Goal: Information Seeking & Learning: Learn about a topic

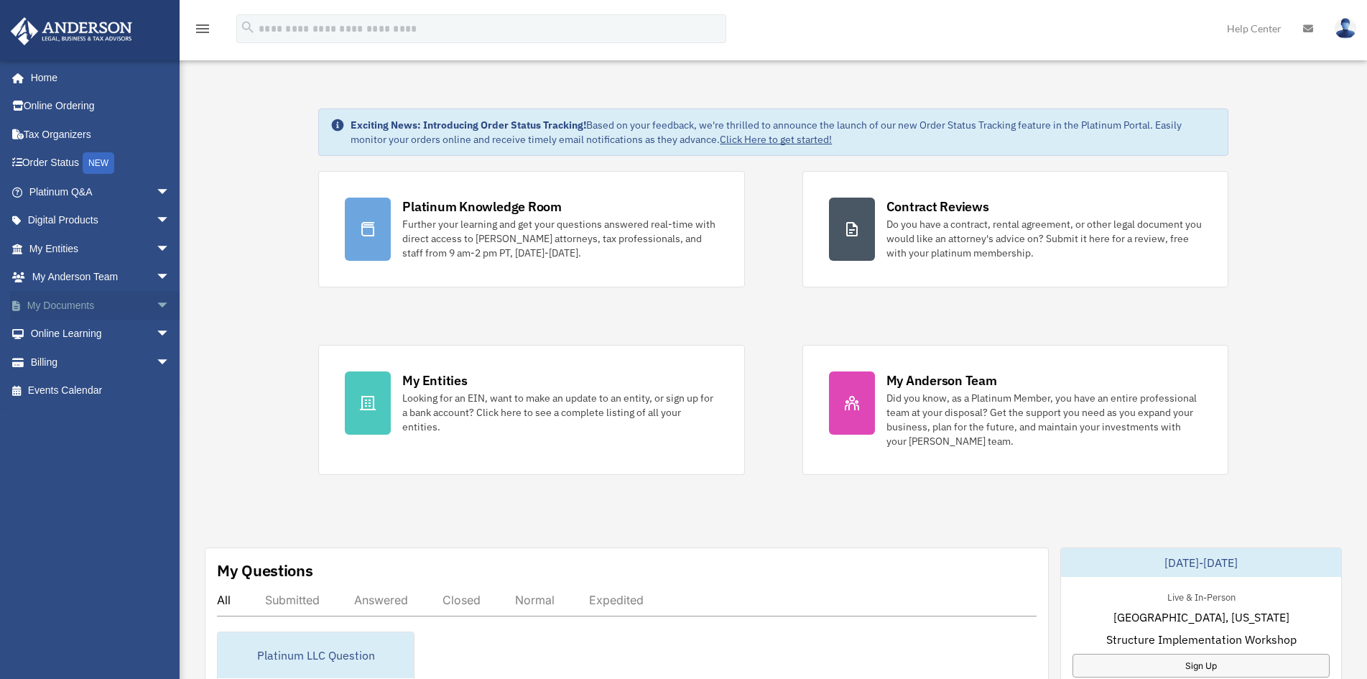
click at [156, 303] on span "arrow_drop_down" at bounding box center [170, 305] width 29 height 29
click at [156, 250] on span "arrow_drop_down" at bounding box center [170, 248] width 29 height 29
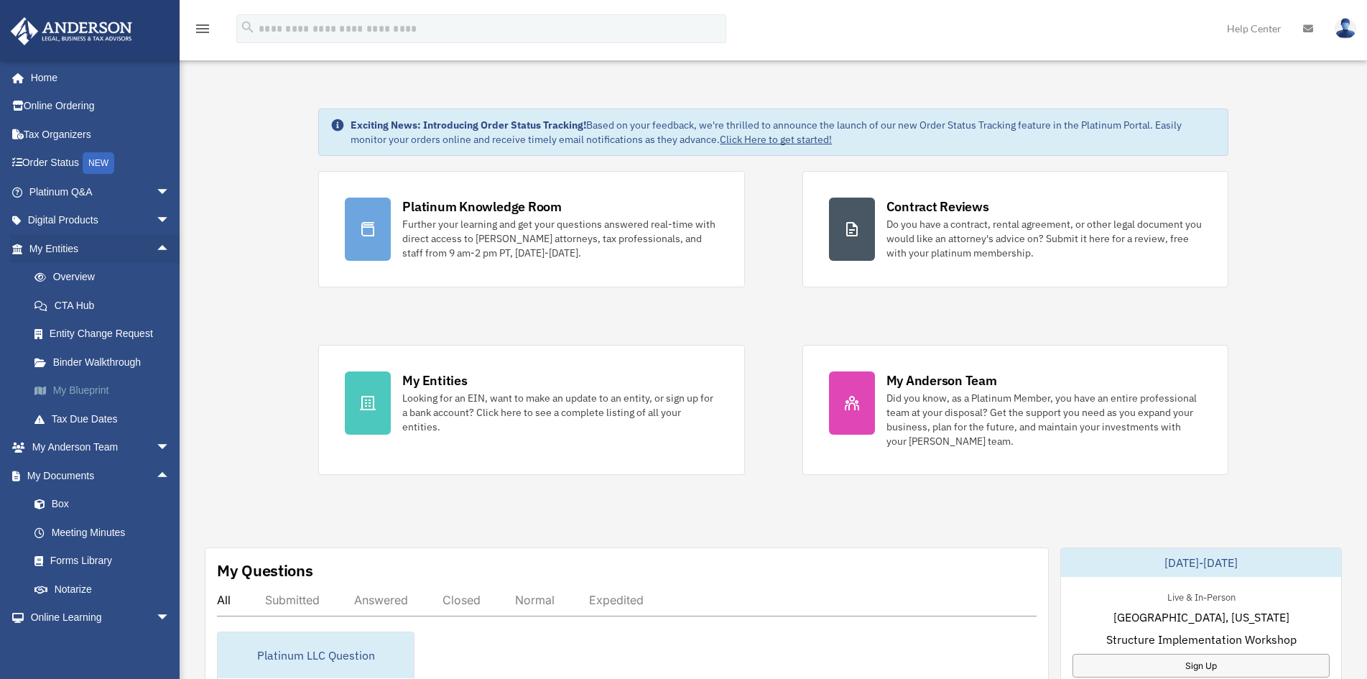
click at [85, 388] on link "My Blueprint" at bounding box center [106, 390] width 172 height 29
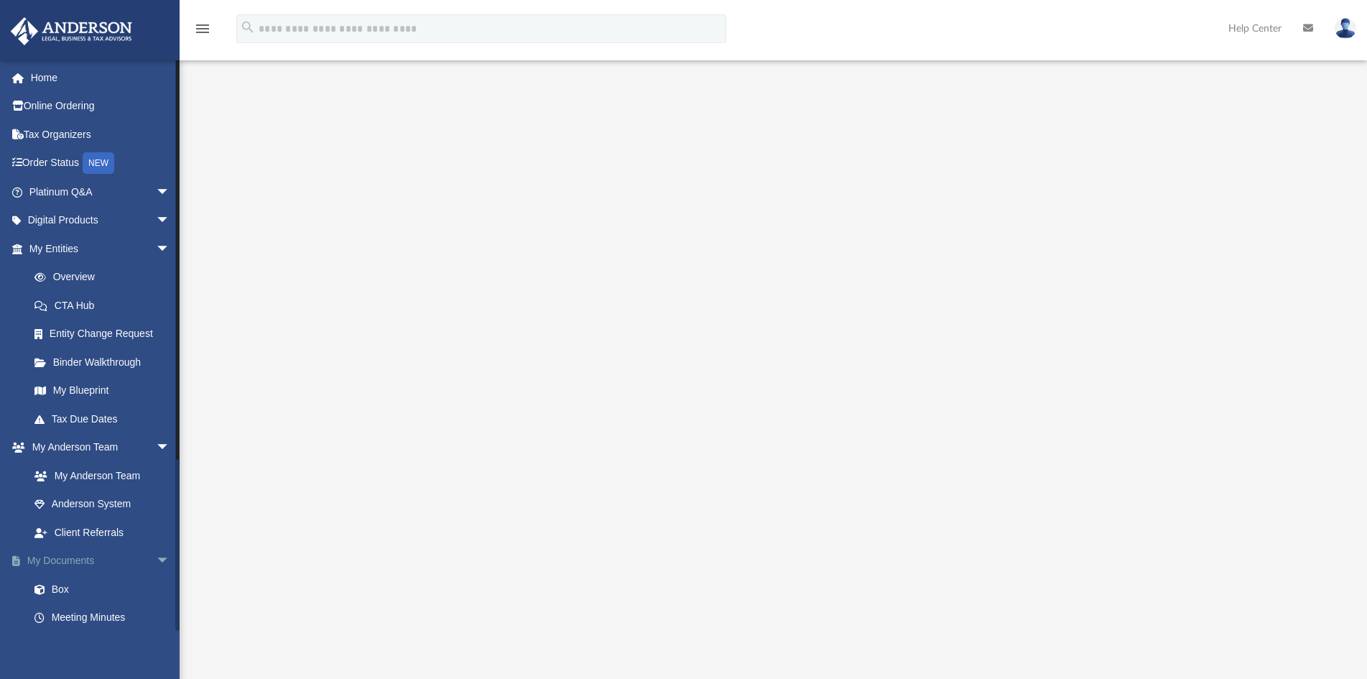
click at [156, 559] on span "arrow_drop_down" at bounding box center [170, 561] width 29 height 29
click at [156, 560] on span "arrow_drop_up" at bounding box center [170, 561] width 29 height 29
click at [73, 590] on link "Box" at bounding box center [106, 589] width 172 height 29
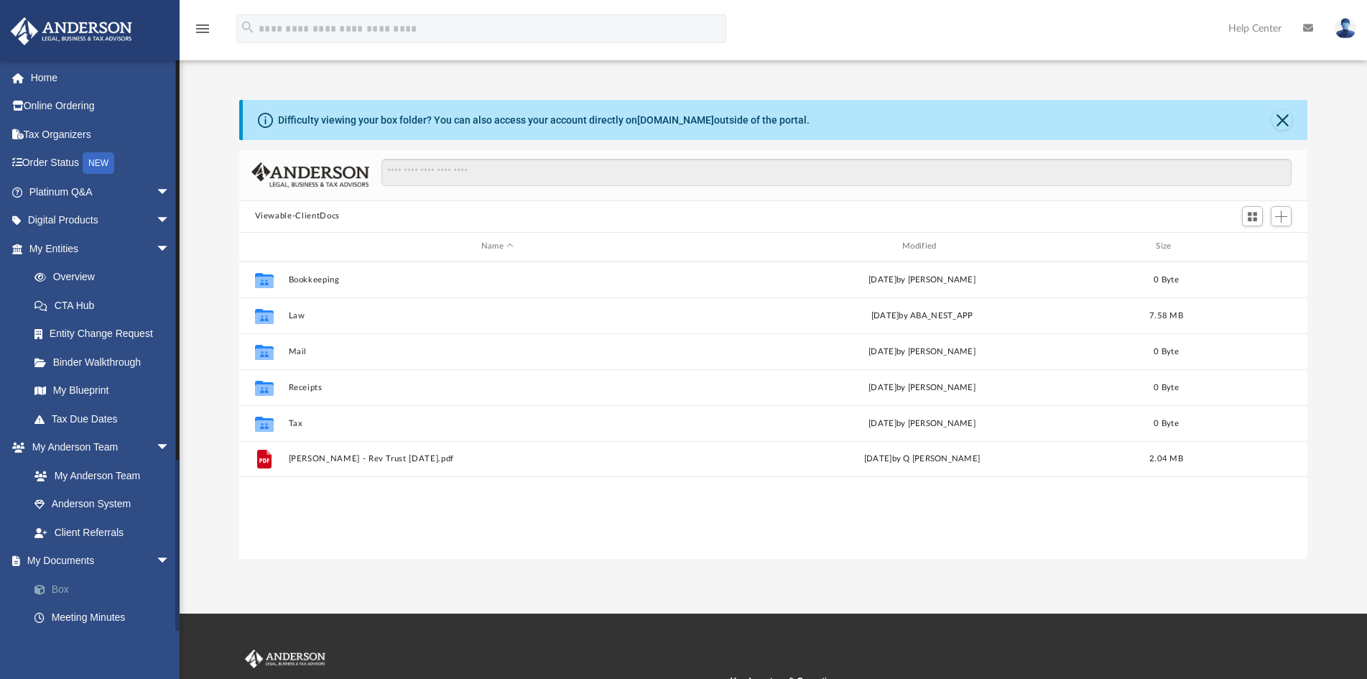
scroll to position [315, 1056]
click at [77, 278] on link "Overview" at bounding box center [106, 277] width 172 height 29
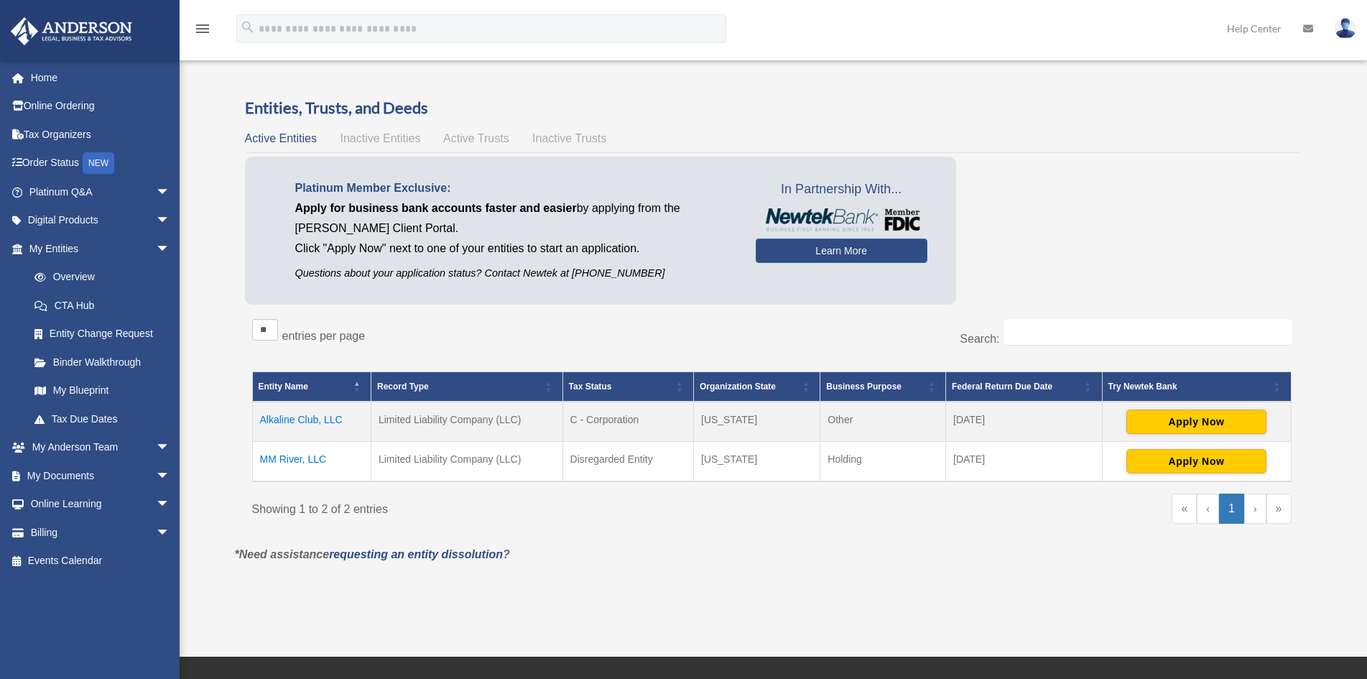
click at [294, 421] on td "Alkaline Club, LLC" at bounding box center [311, 421] width 118 height 40
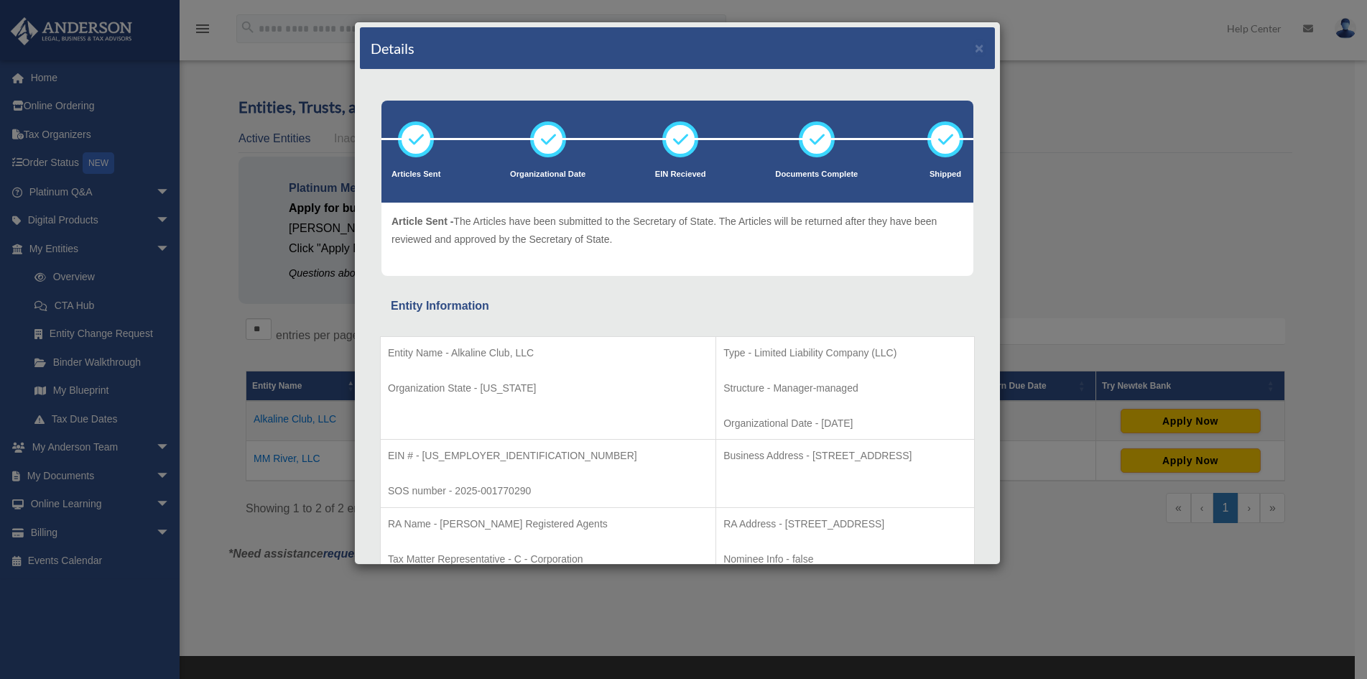
click at [1054, 273] on div "Details × Articles Sent Organizational Date" at bounding box center [683, 339] width 1367 height 679
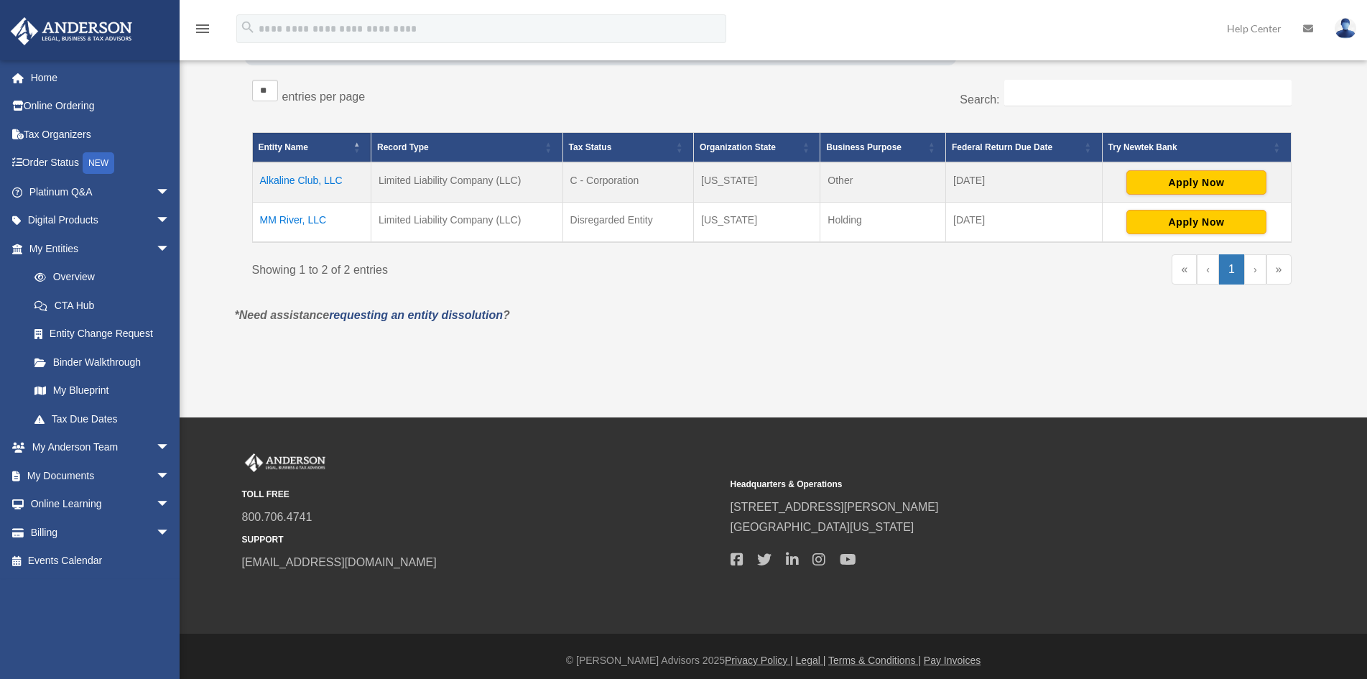
scroll to position [247, 0]
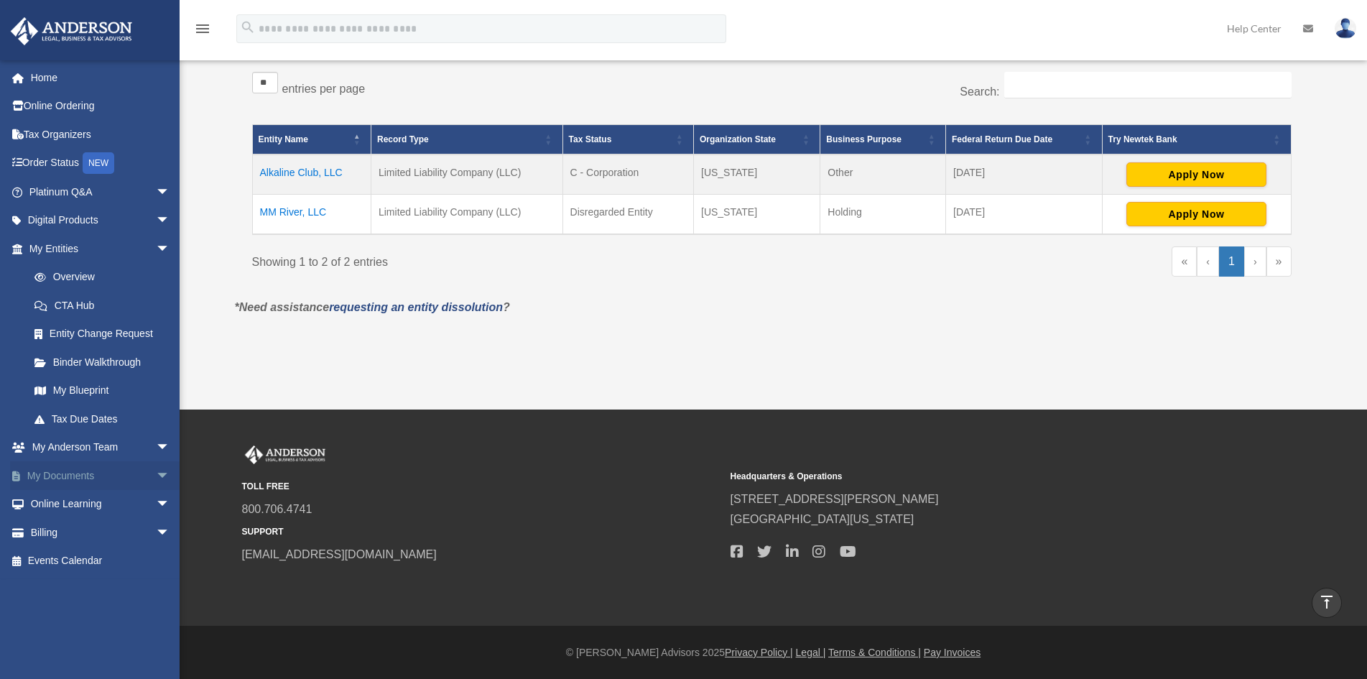
click at [156, 473] on span "arrow_drop_down" at bounding box center [170, 475] width 29 height 29
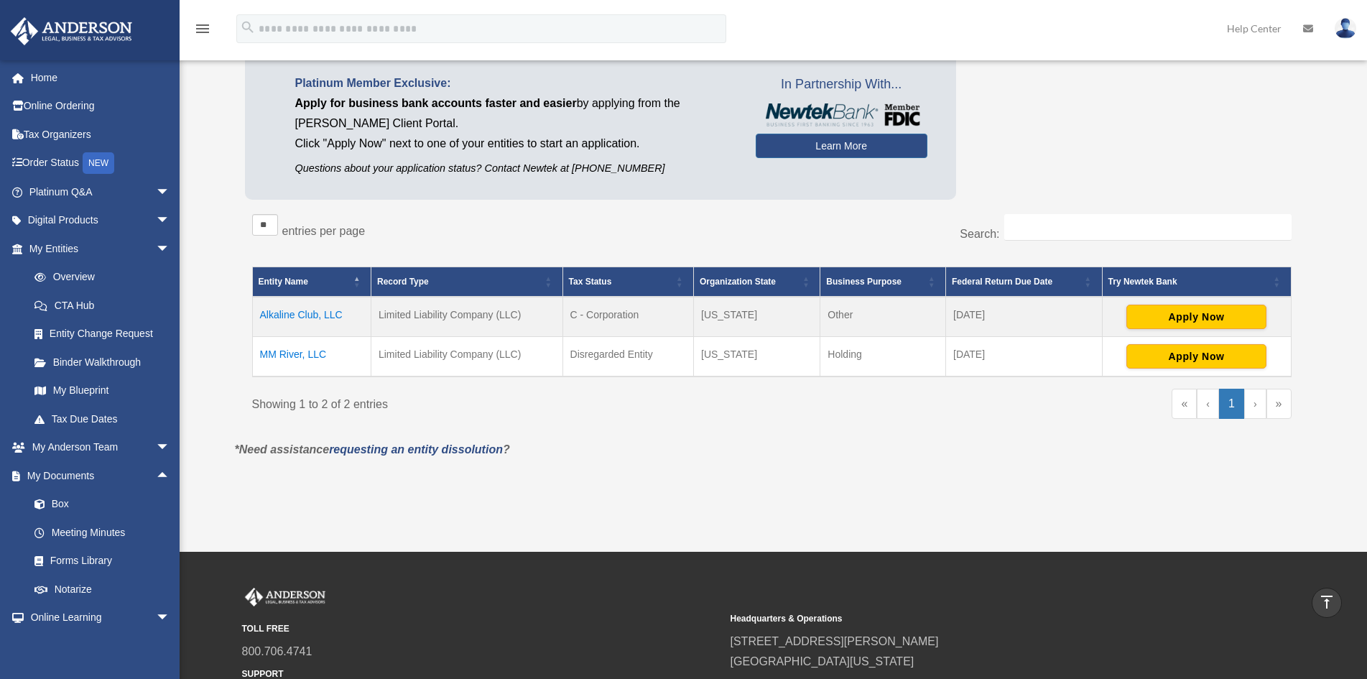
scroll to position [103, 0]
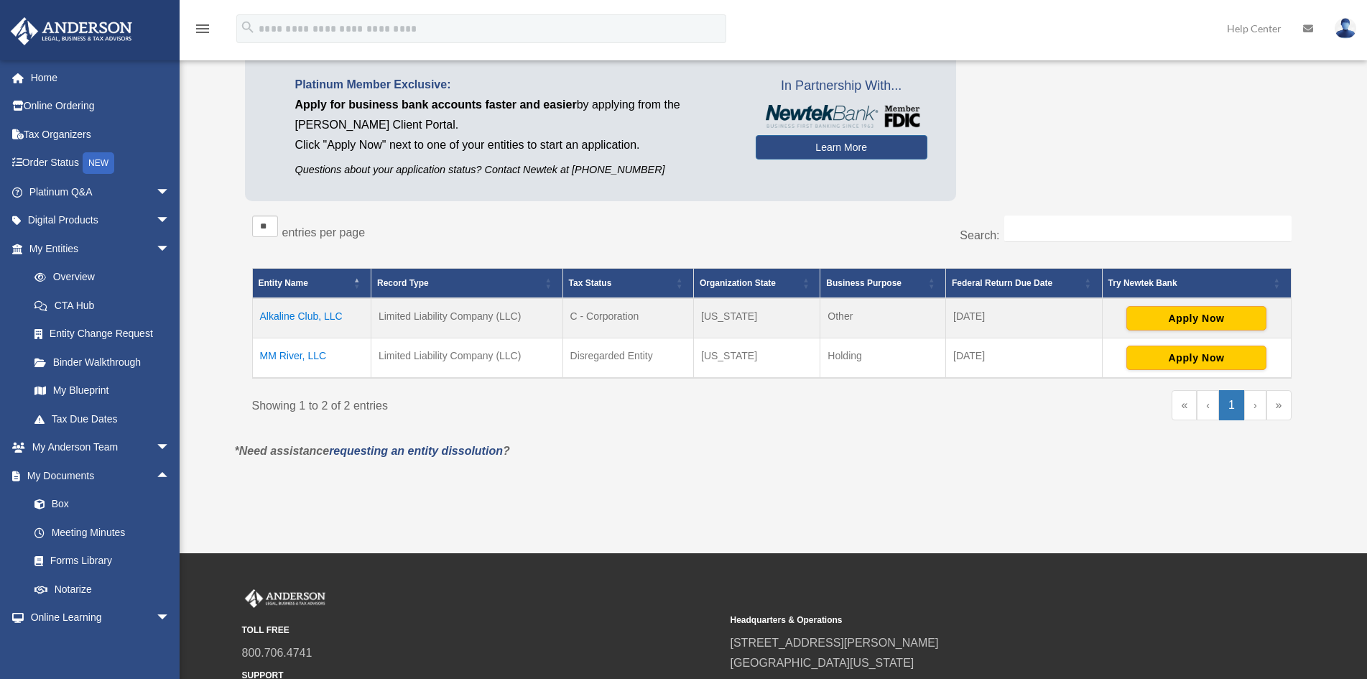
click at [289, 316] on td "Alkaline Club, LLC" at bounding box center [311, 318] width 118 height 40
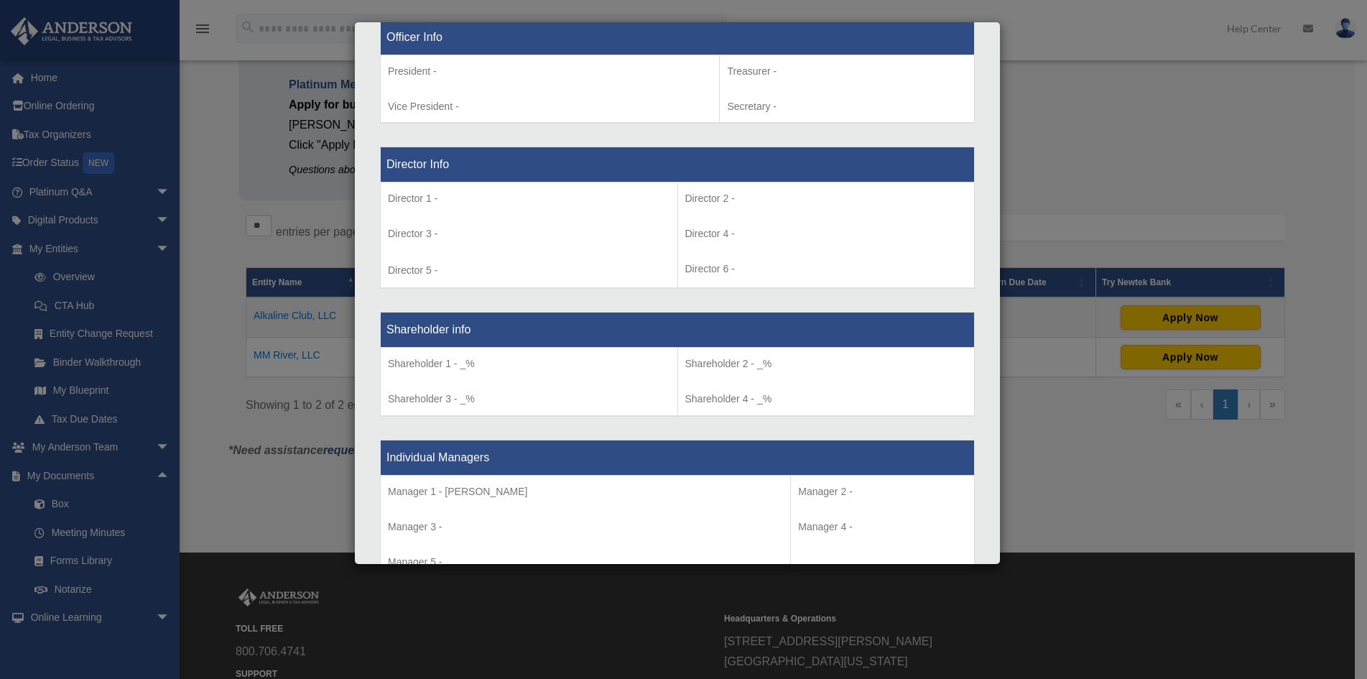
scroll to position [1293, 0]
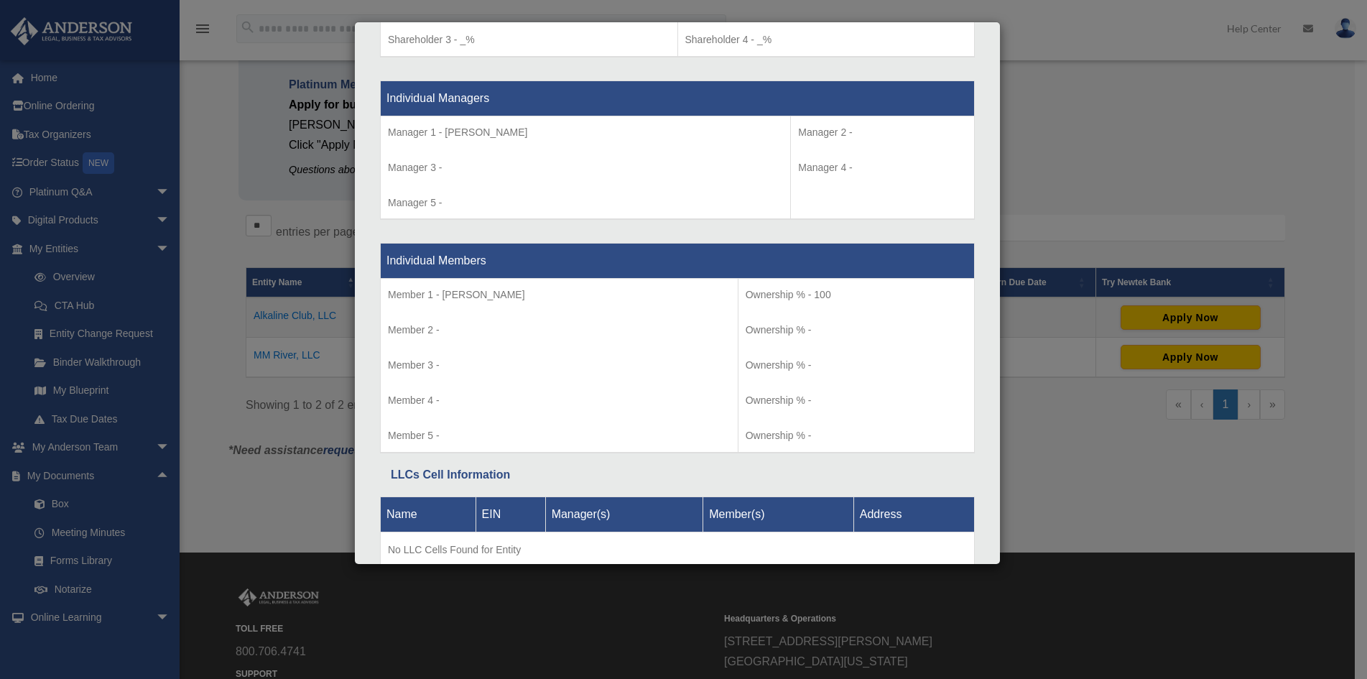
click at [1067, 87] on div "Details × Articles Sent Organizational Date" at bounding box center [683, 339] width 1367 height 679
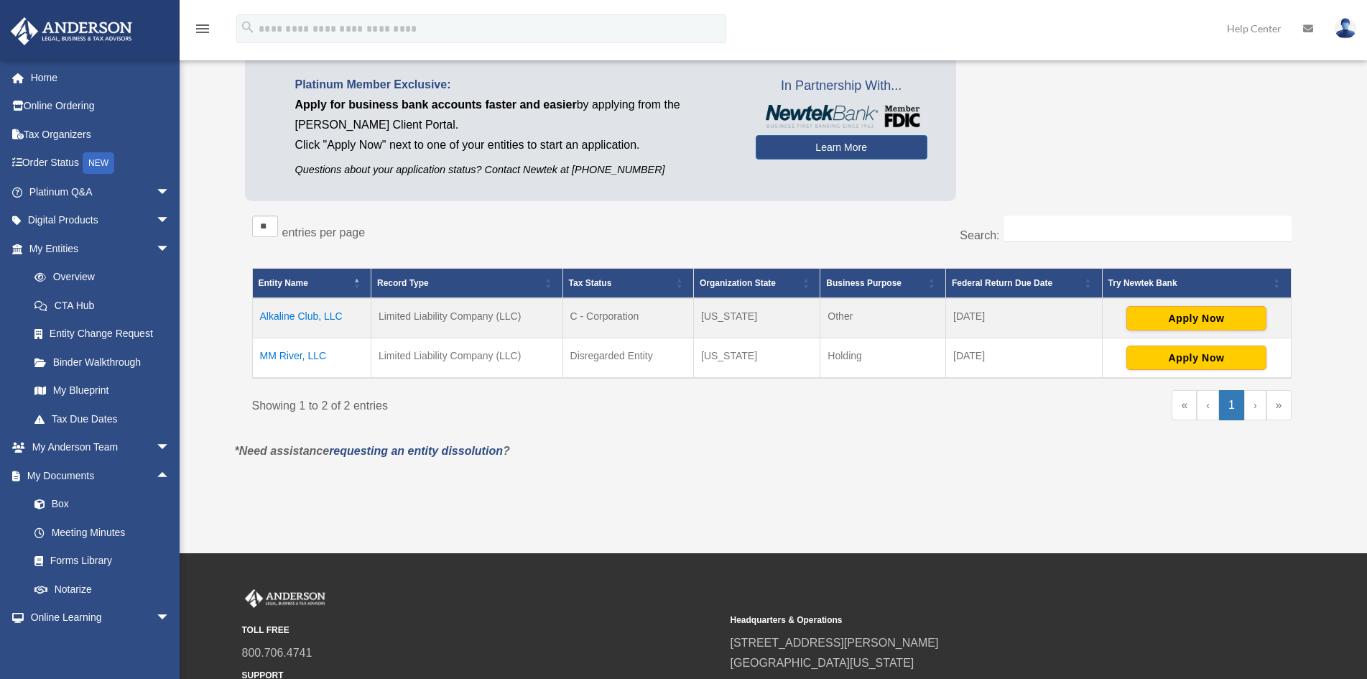
click at [1258, 408] on link "›" at bounding box center [1255, 405] width 22 height 30
click at [106, 162] on div "NEW" at bounding box center [99, 163] width 32 height 22
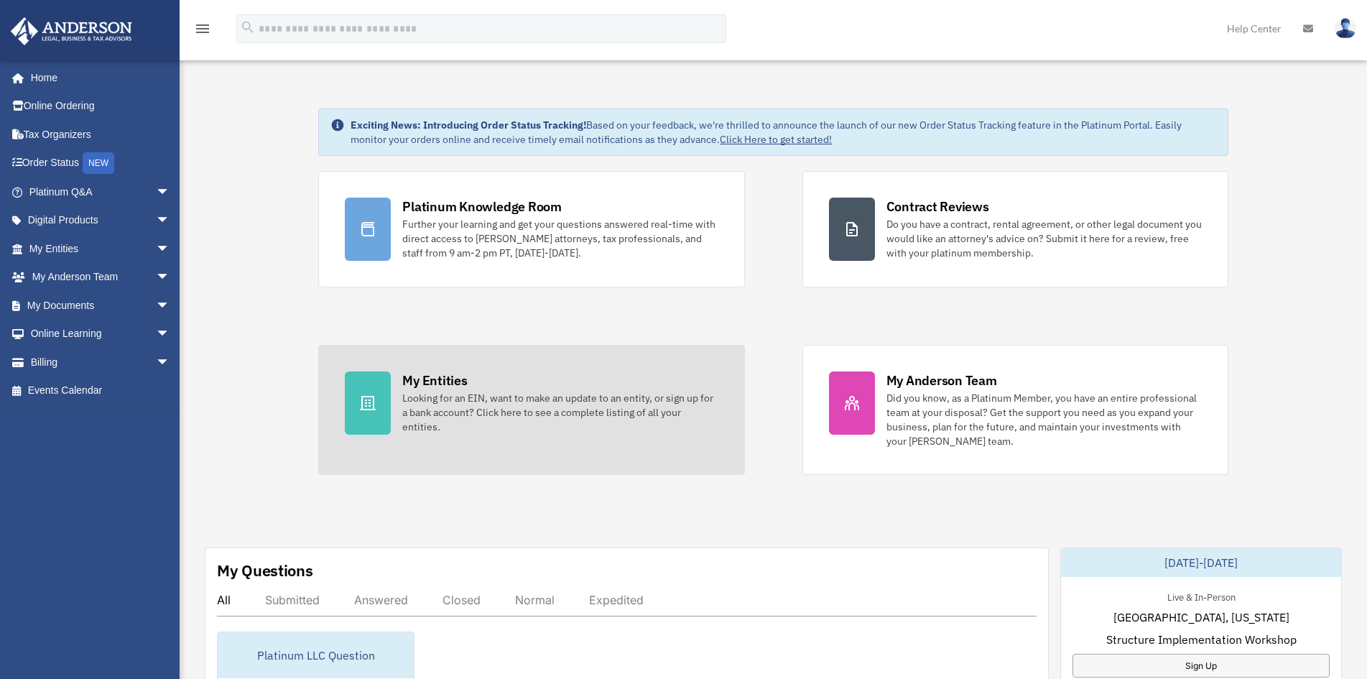
click at [432, 381] on div "My Entities" at bounding box center [434, 380] width 65 height 18
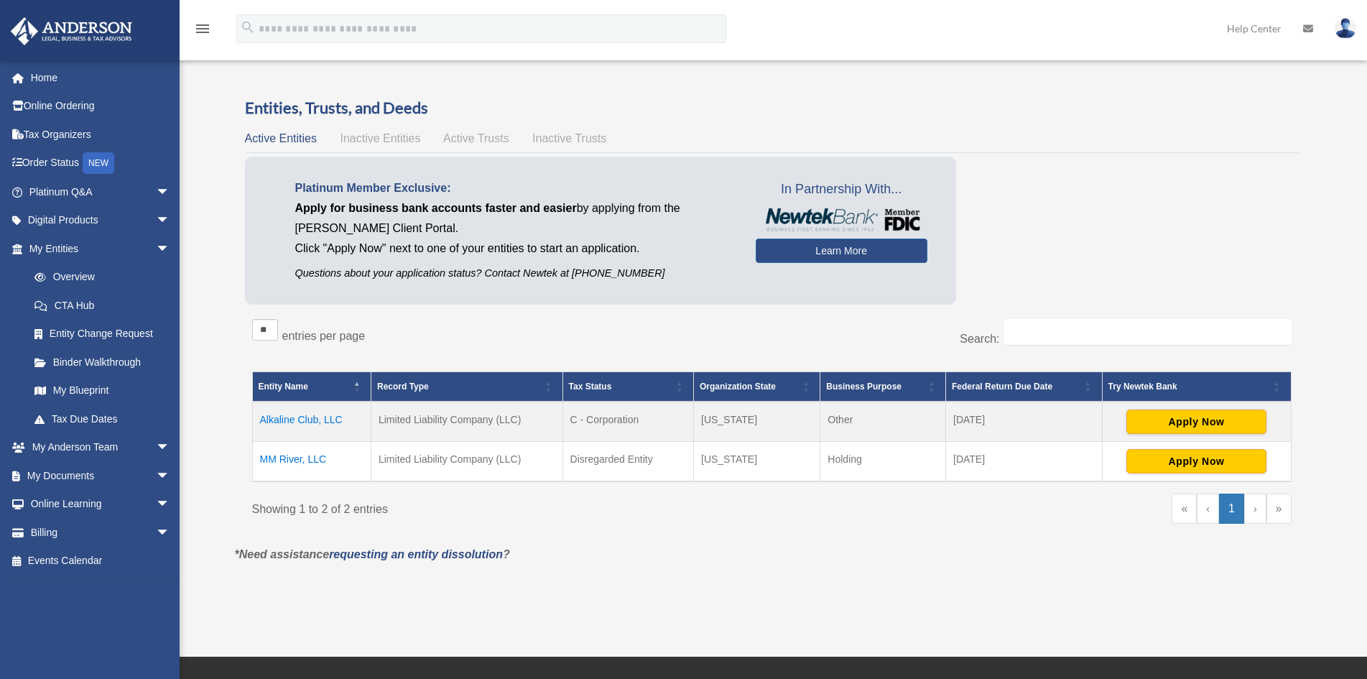
click at [305, 421] on td "Alkaline Club, LLC" at bounding box center [311, 421] width 118 height 40
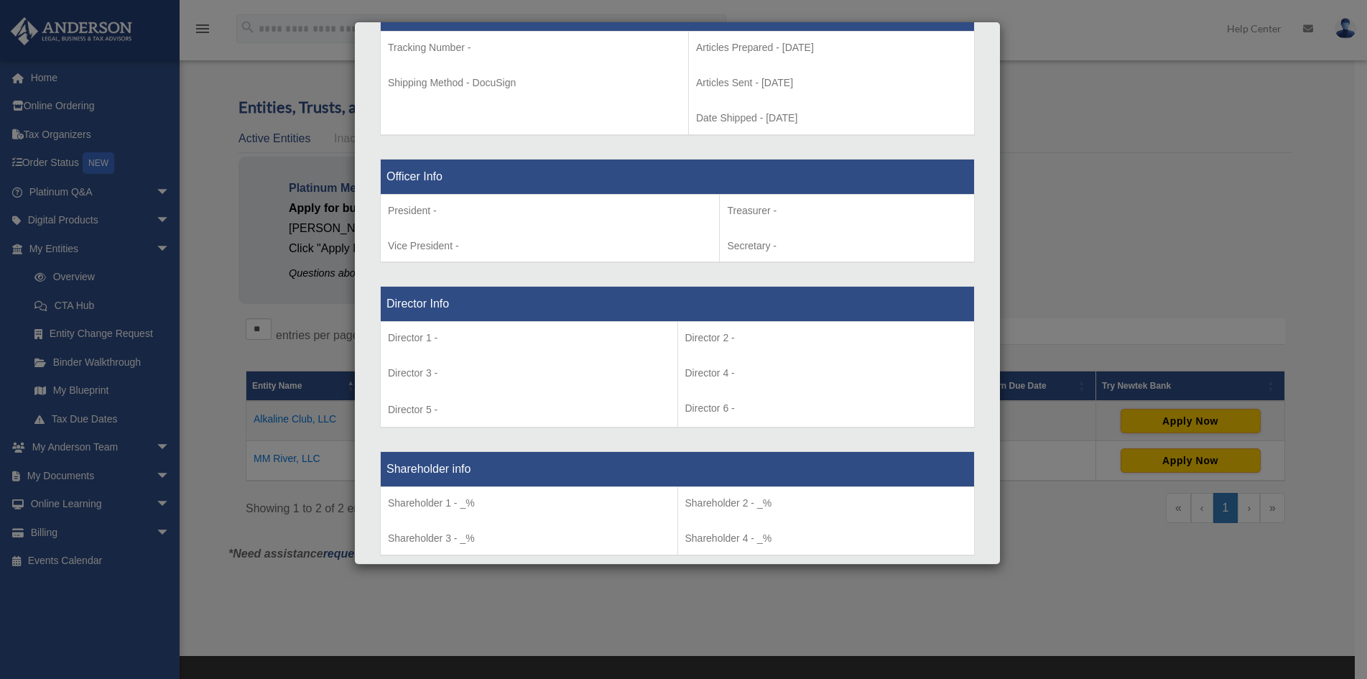
scroll to position [777, 0]
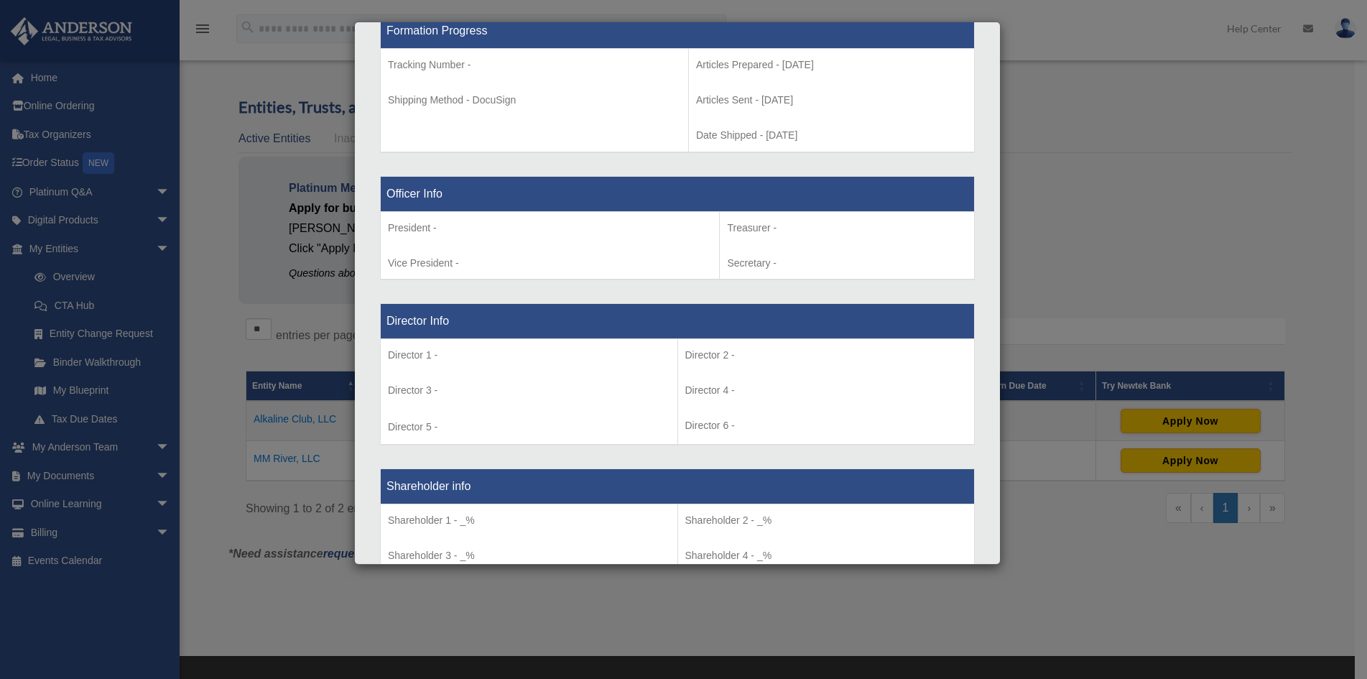
click at [1089, 255] on div "Details × Articles Sent Organizational Date" at bounding box center [683, 339] width 1367 height 679
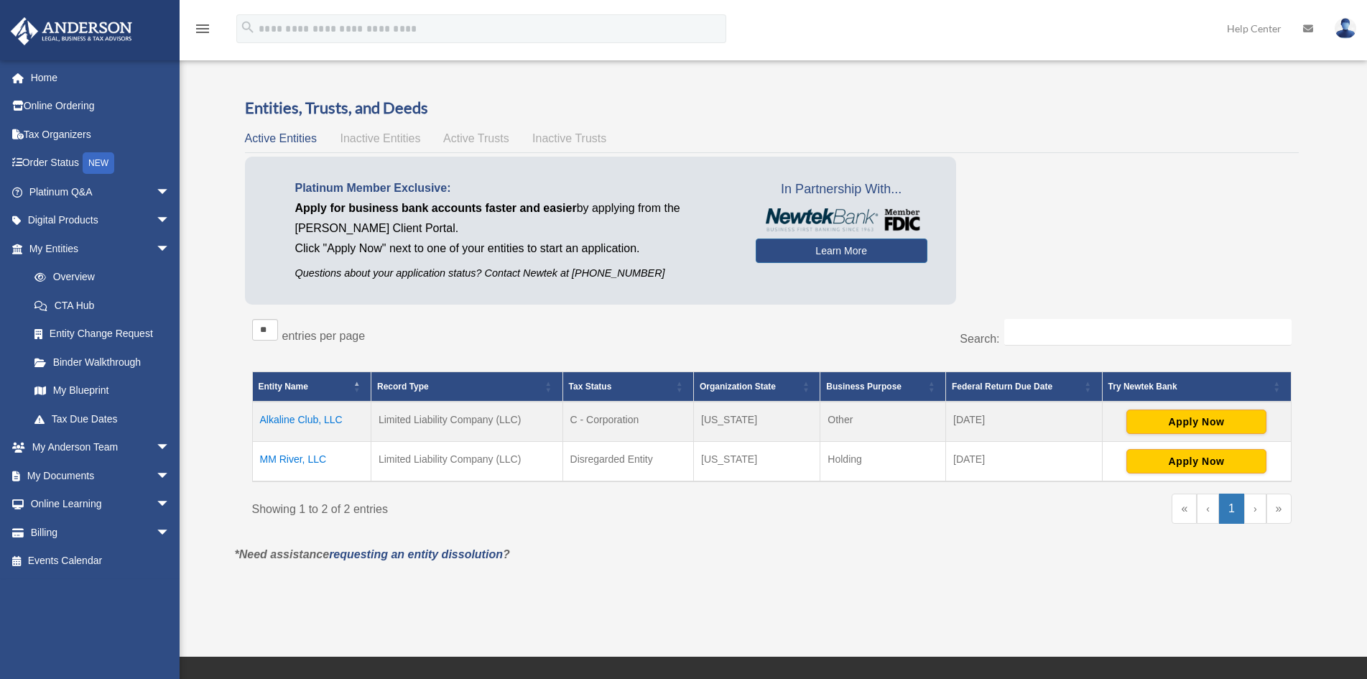
click at [282, 419] on td "Alkaline Club, LLC" at bounding box center [311, 421] width 118 height 40
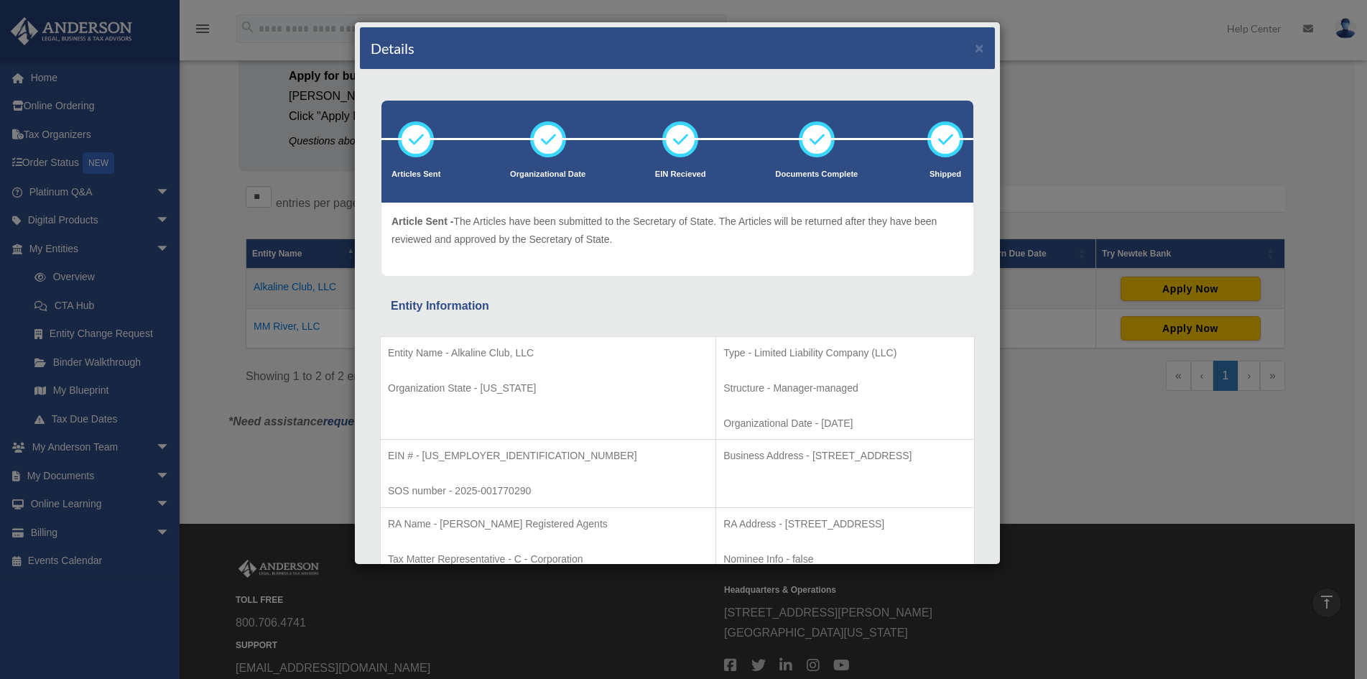
scroll to position [0, 0]
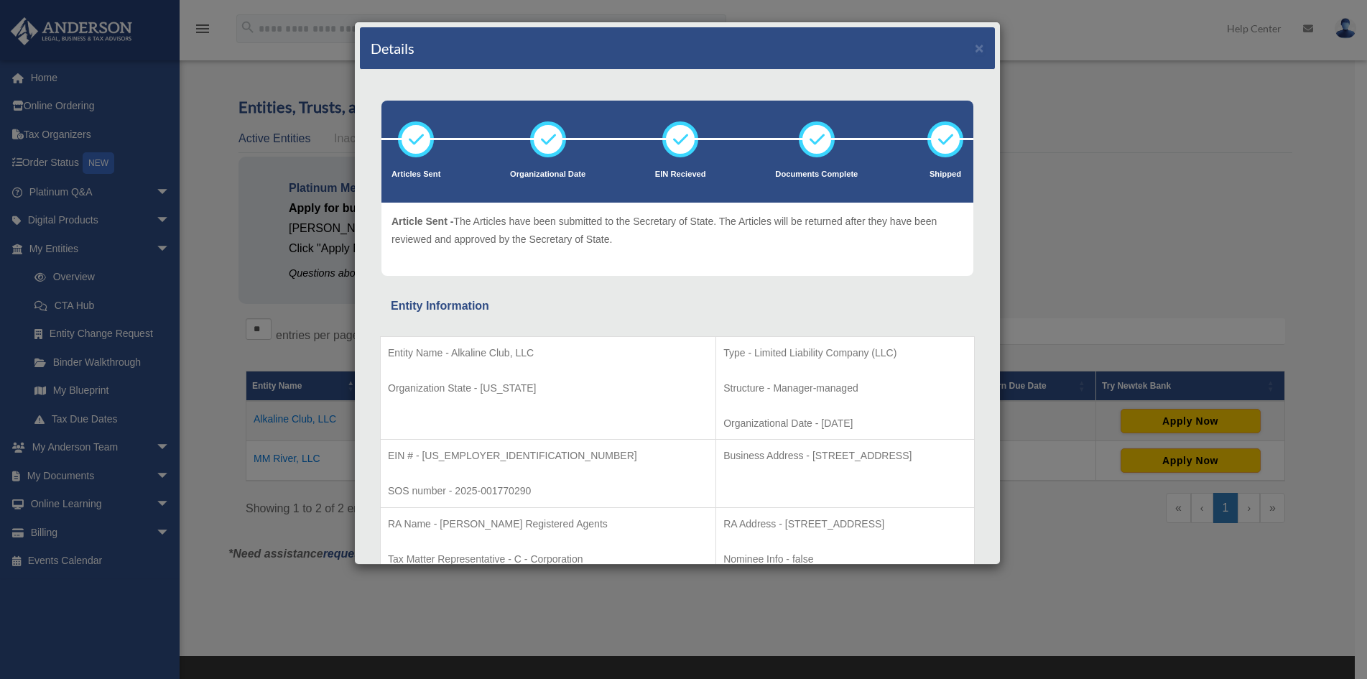
click at [1032, 256] on div "Details × Articles Sent Organizational Date" at bounding box center [683, 339] width 1367 height 679
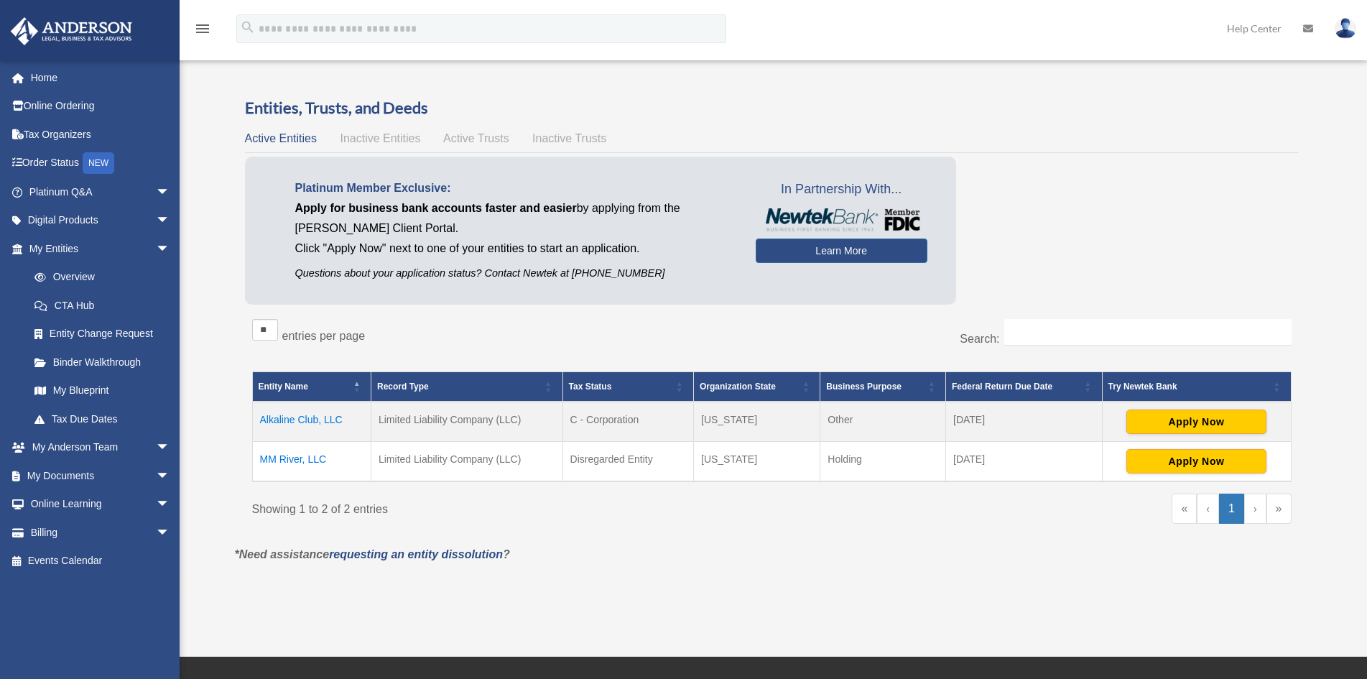
click at [488, 425] on td "Limited Liability Company (LLC)" at bounding box center [467, 421] width 192 height 40
click at [290, 454] on td "MM River, LLC" at bounding box center [311, 462] width 118 height 40
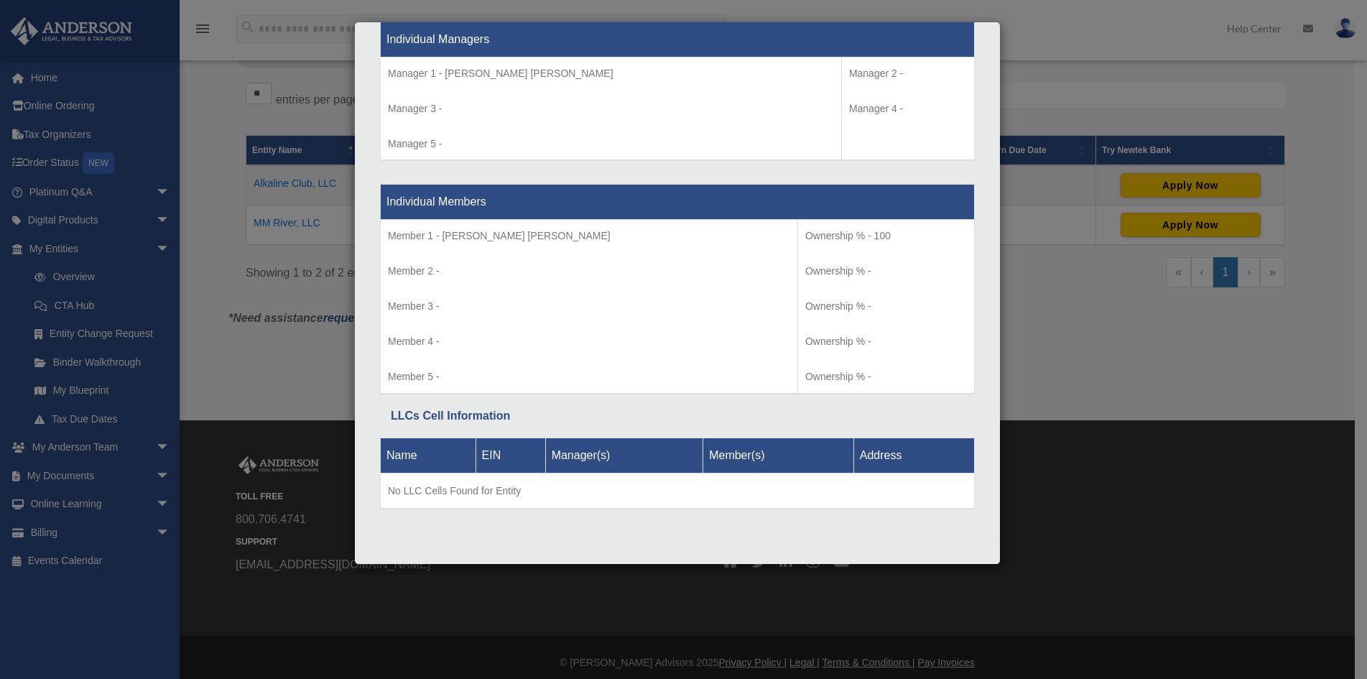
scroll to position [246, 0]
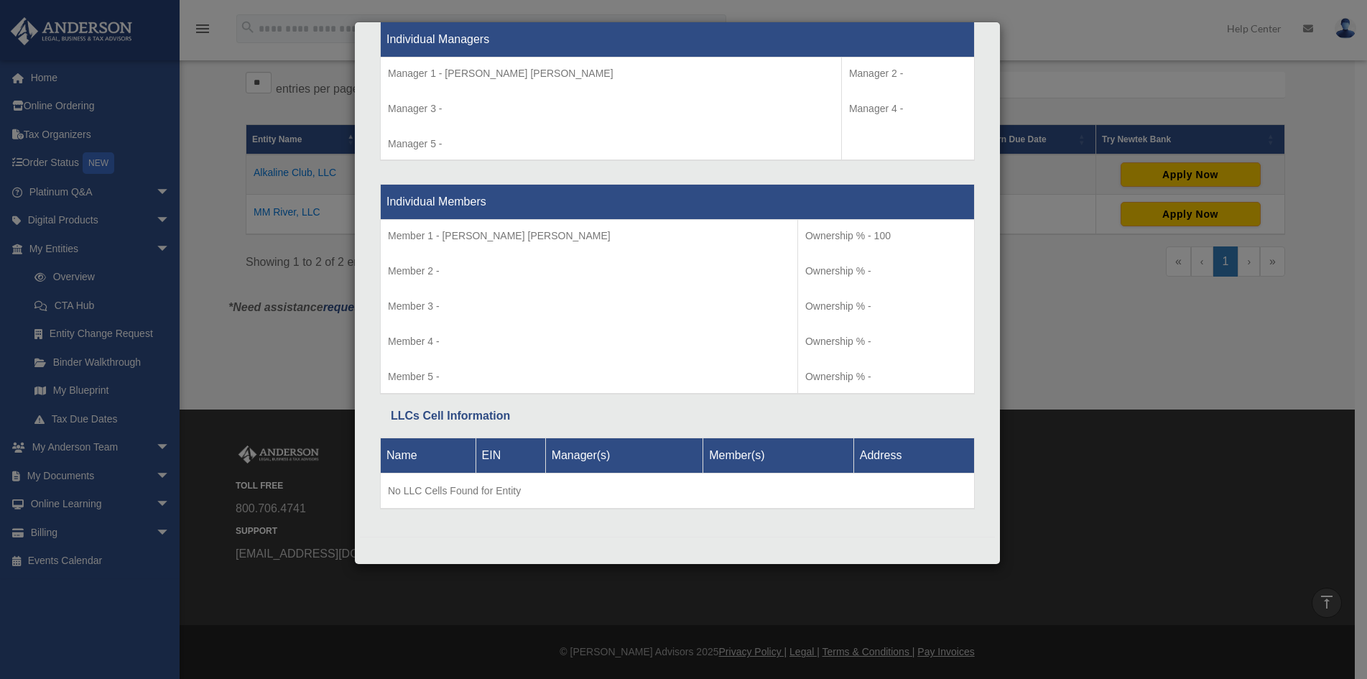
click at [1068, 325] on div "Details × Articles Sent Organizational Date" at bounding box center [683, 339] width 1367 height 679
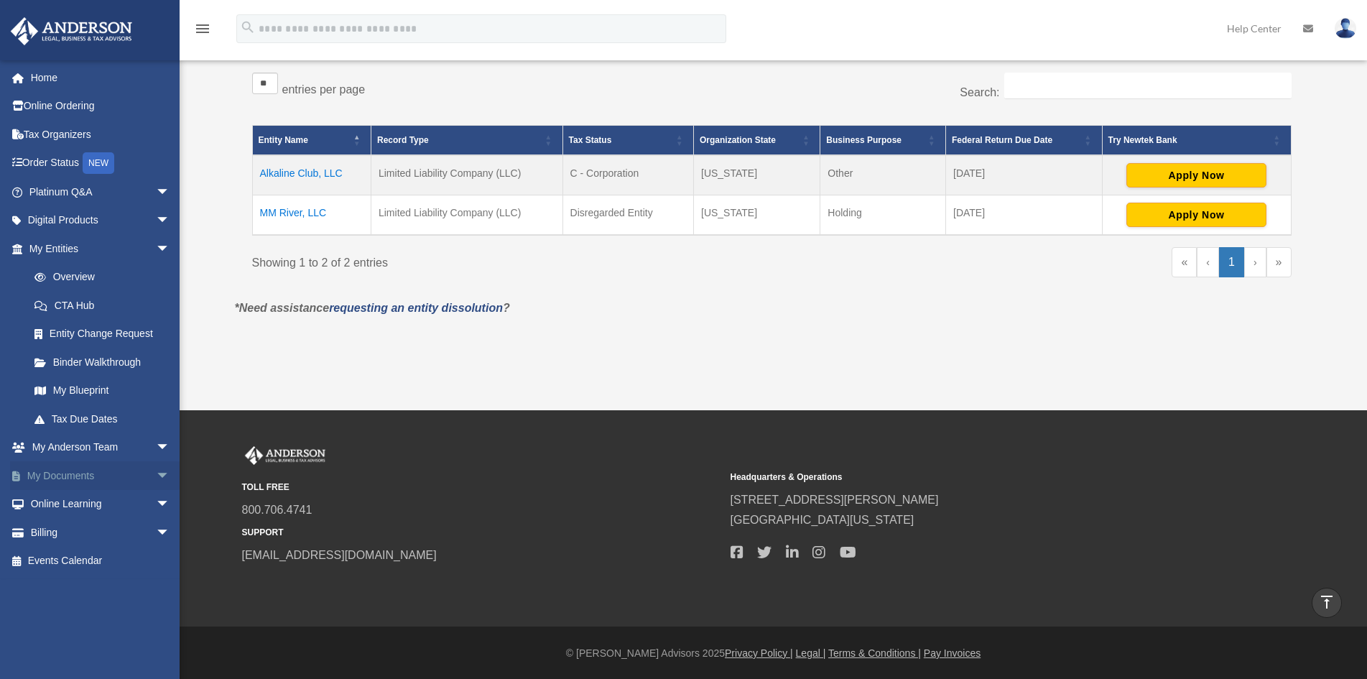
click at [98, 471] on link "My Documents arrow_drop_down" at bounding box center [101, 475] width 182 height 29
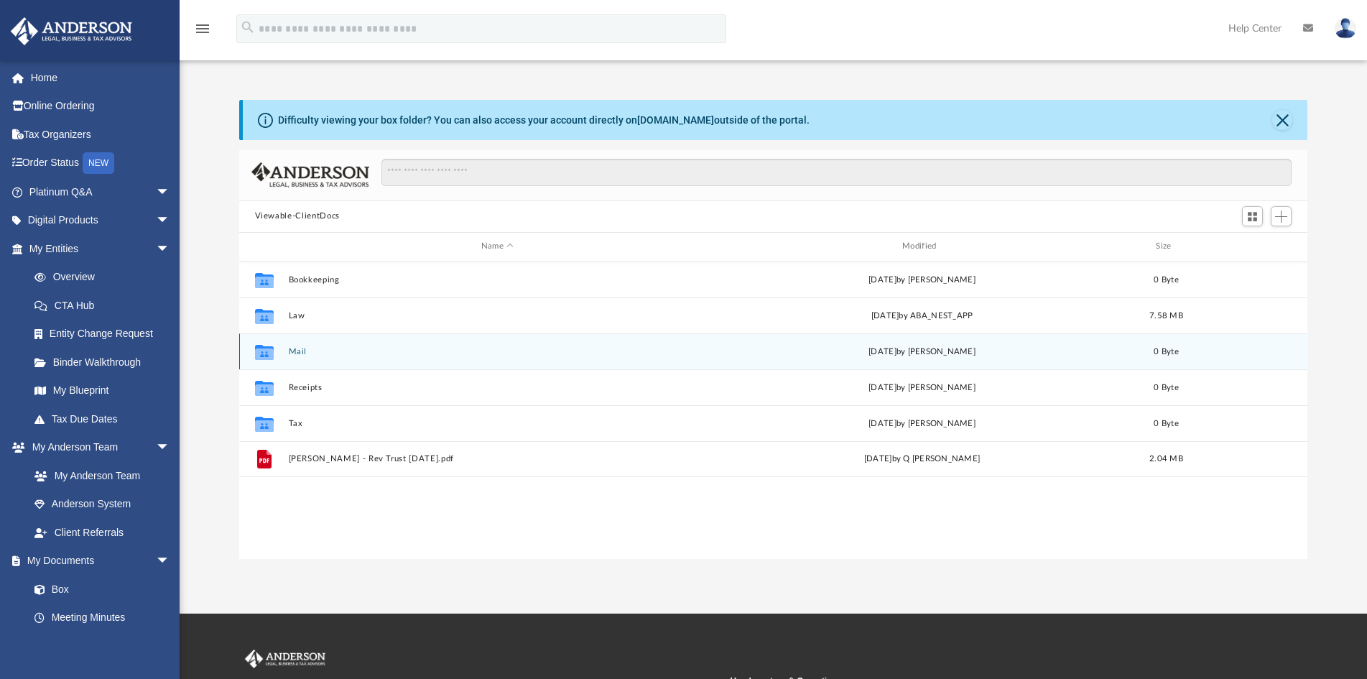
click at [299, 354] on button "Mail" at bounding box center [497, 351] width 418 height 9
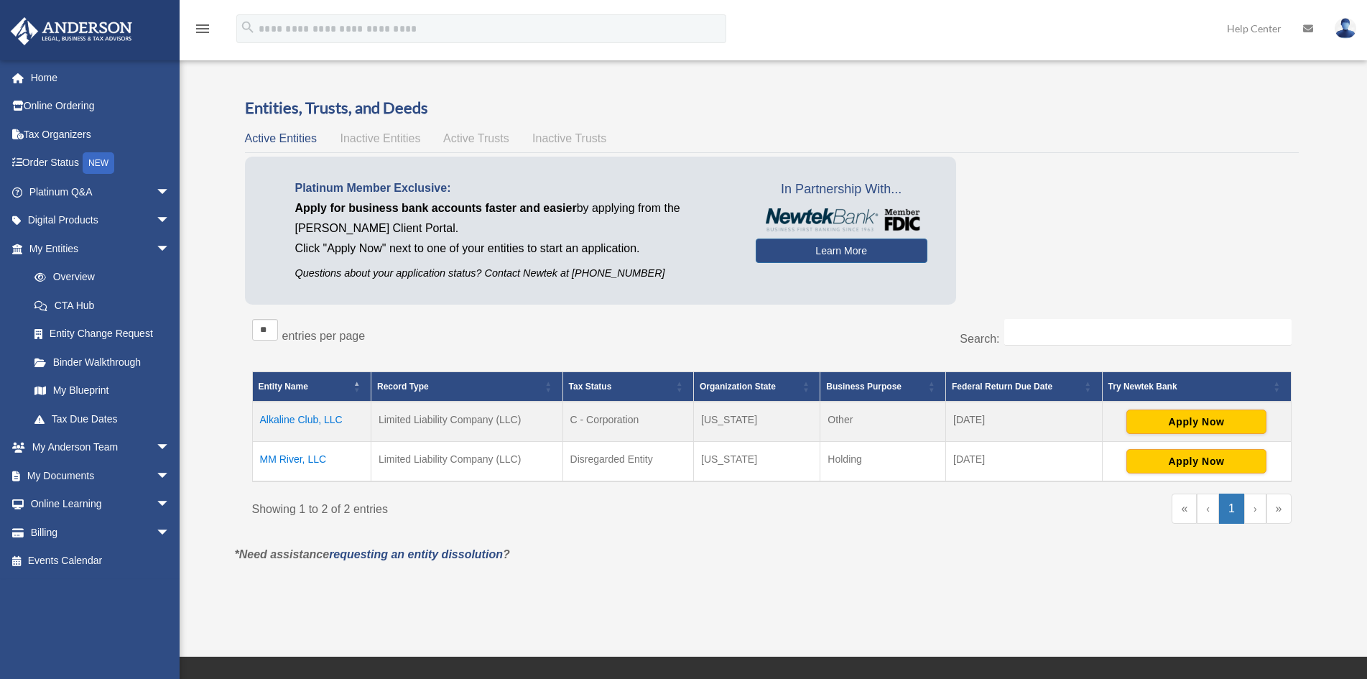
click at [470, 139] on span "Active Trusts" at bounding box center [476, 138] width 66 height 12
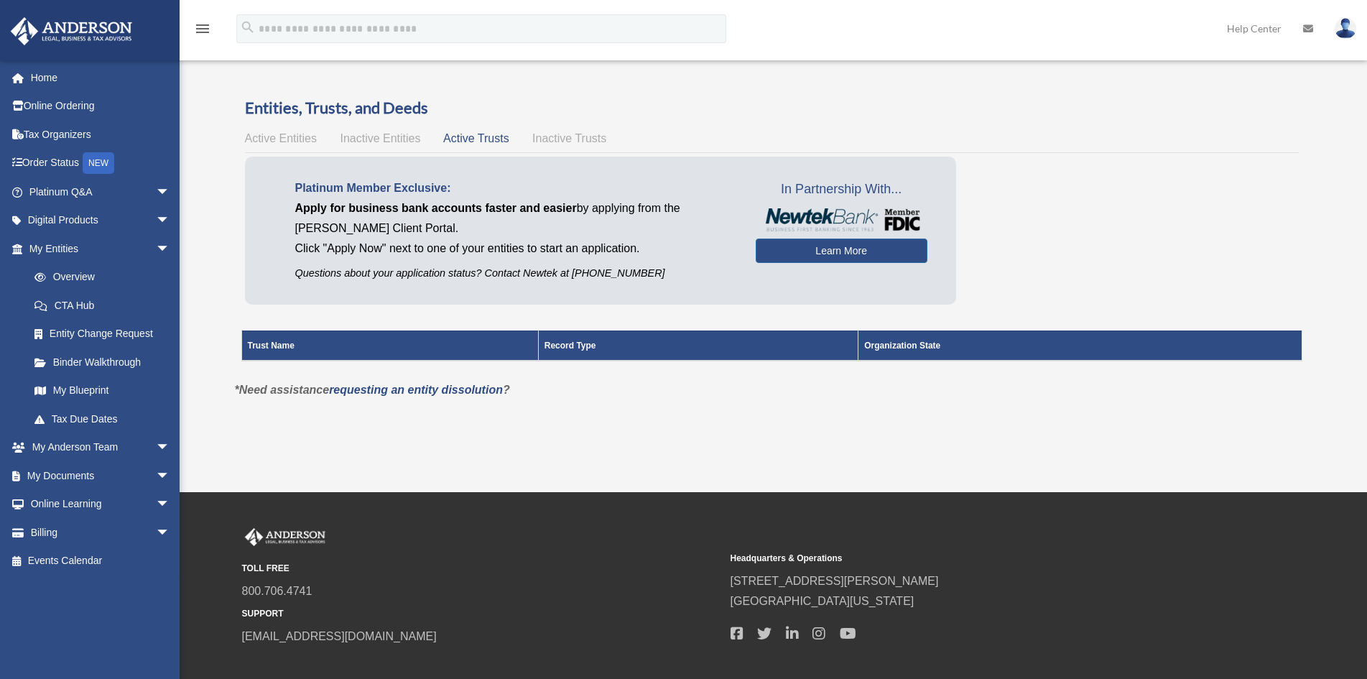
click at [540, 138] on span "Inactive Trusts" at bounding box center [569, 138] width 74 height 12
click at [394, 141] on span "Inactive Entities" at bounding box center [380, 138] width 80 height 12
click at [287, 142] on span "Active Entities" at bounding box center [281, 138] width 72 height 12
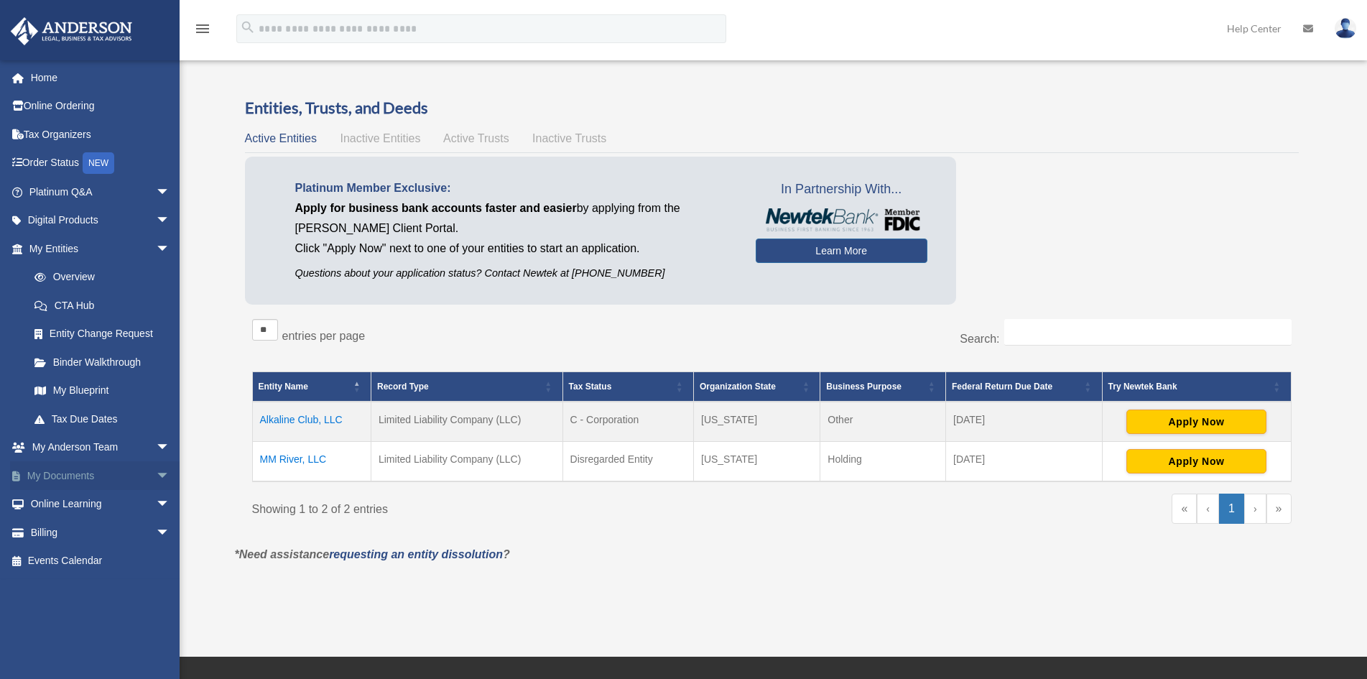
click at [156, 472] on span "arrow_drop_down" at bounding box center [170, 475] width 29 height 29
click at [156, 442] on span "arrow_drop_down" at bounding box center [170, 447] width 29 height 29
click at [105, 533] on link "Client Referrals" at bounding box center [106, 532] width 172 height 29
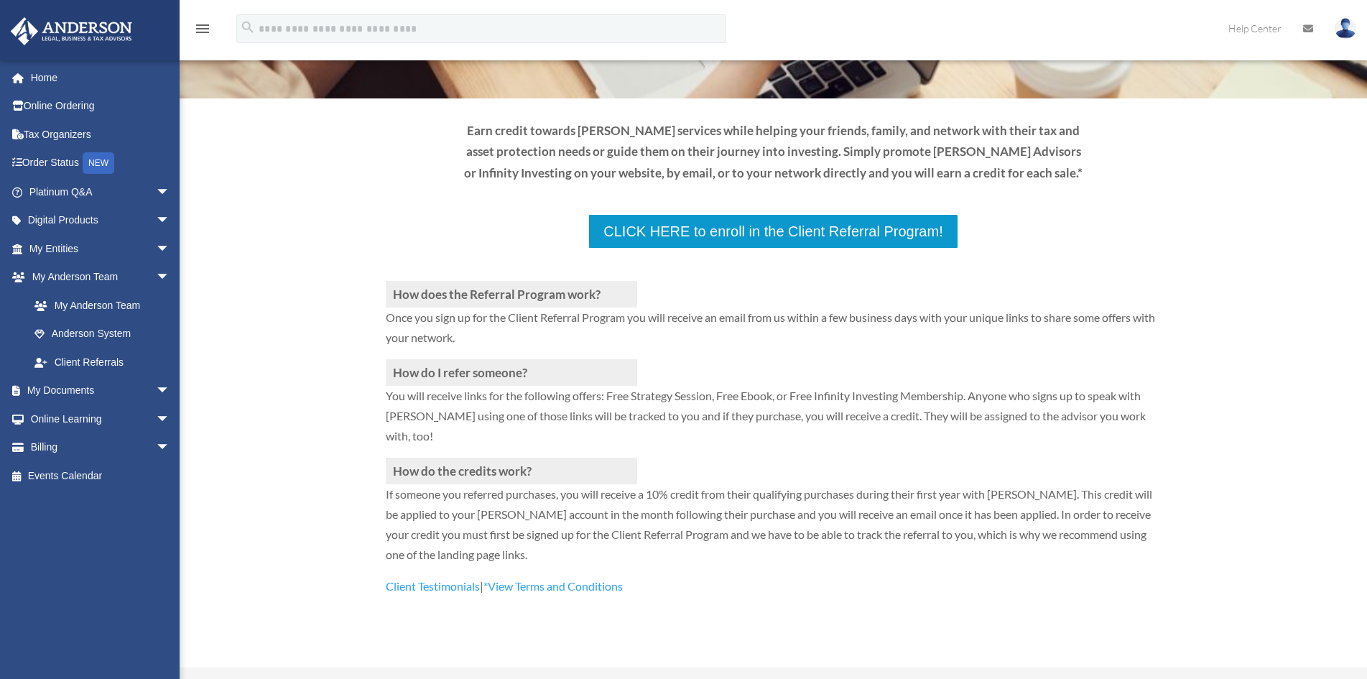
scroll to position [215, 0]
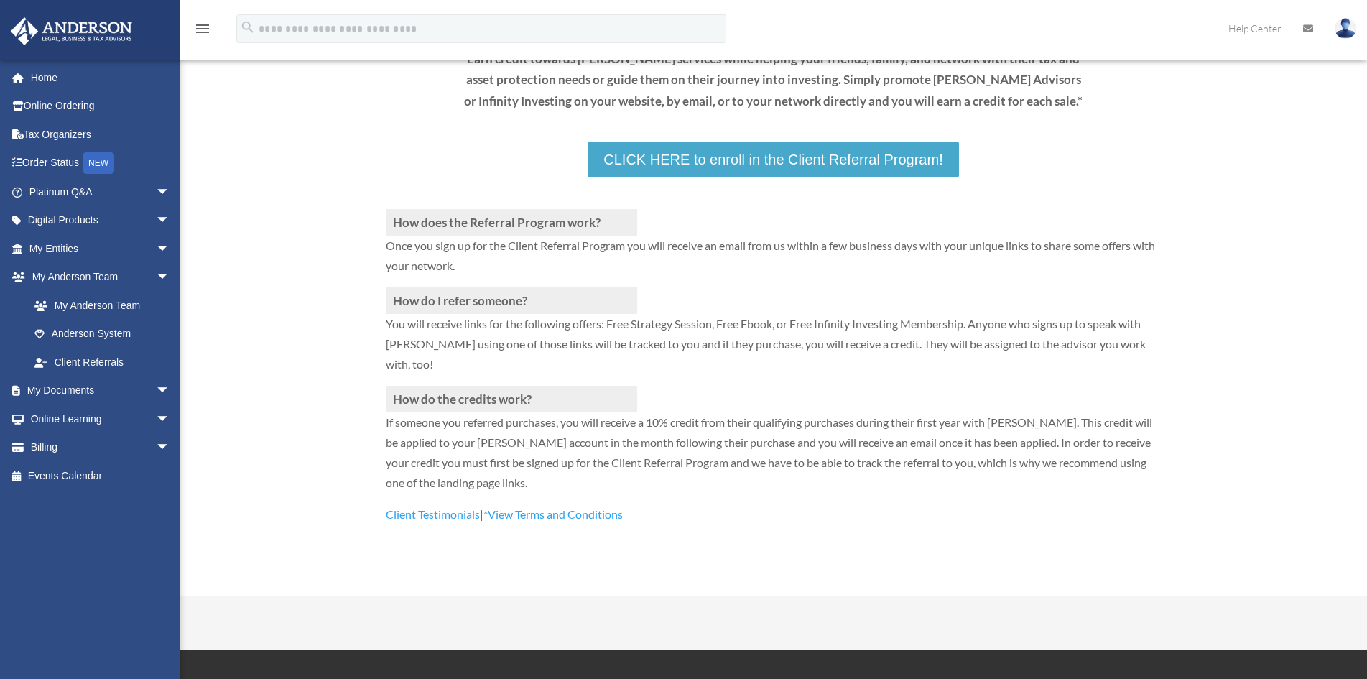
click at [828, 164] on link "CLICK HERE to enroll in the Client Referral Program!" at bounding box center [772, 159] width 371 height 36
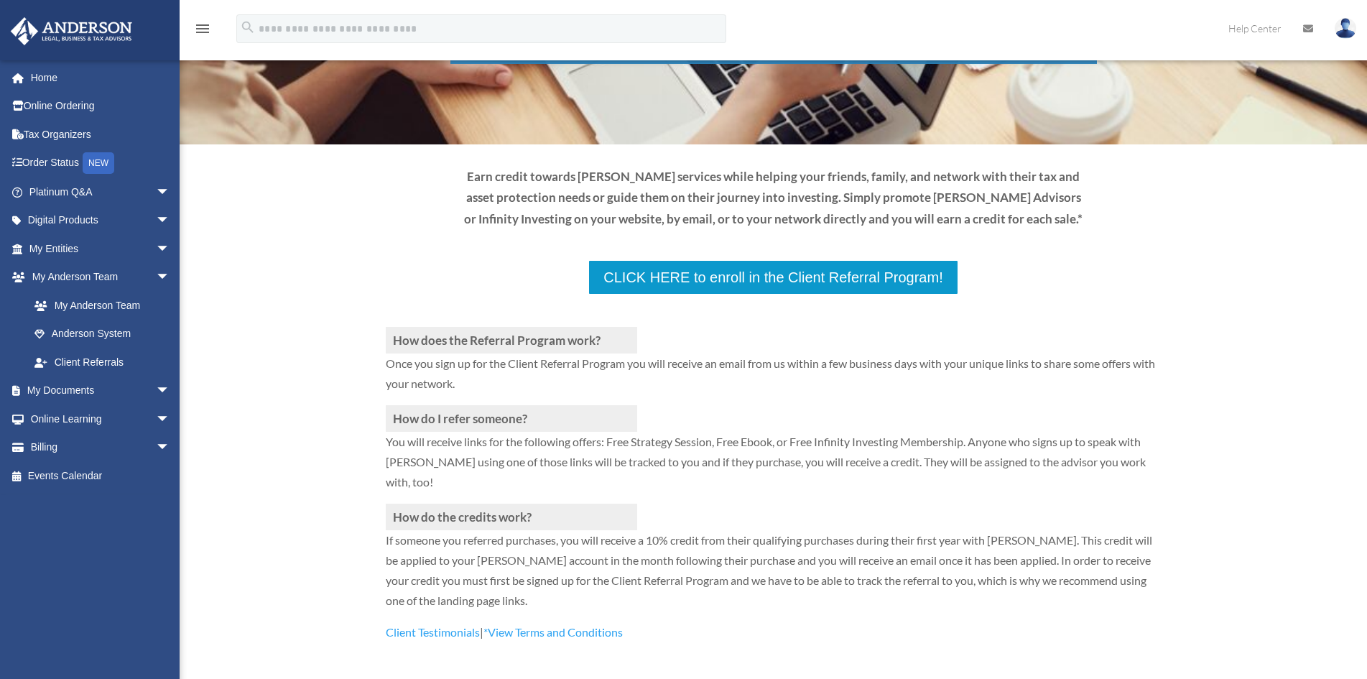
scroll to position [0, 0]
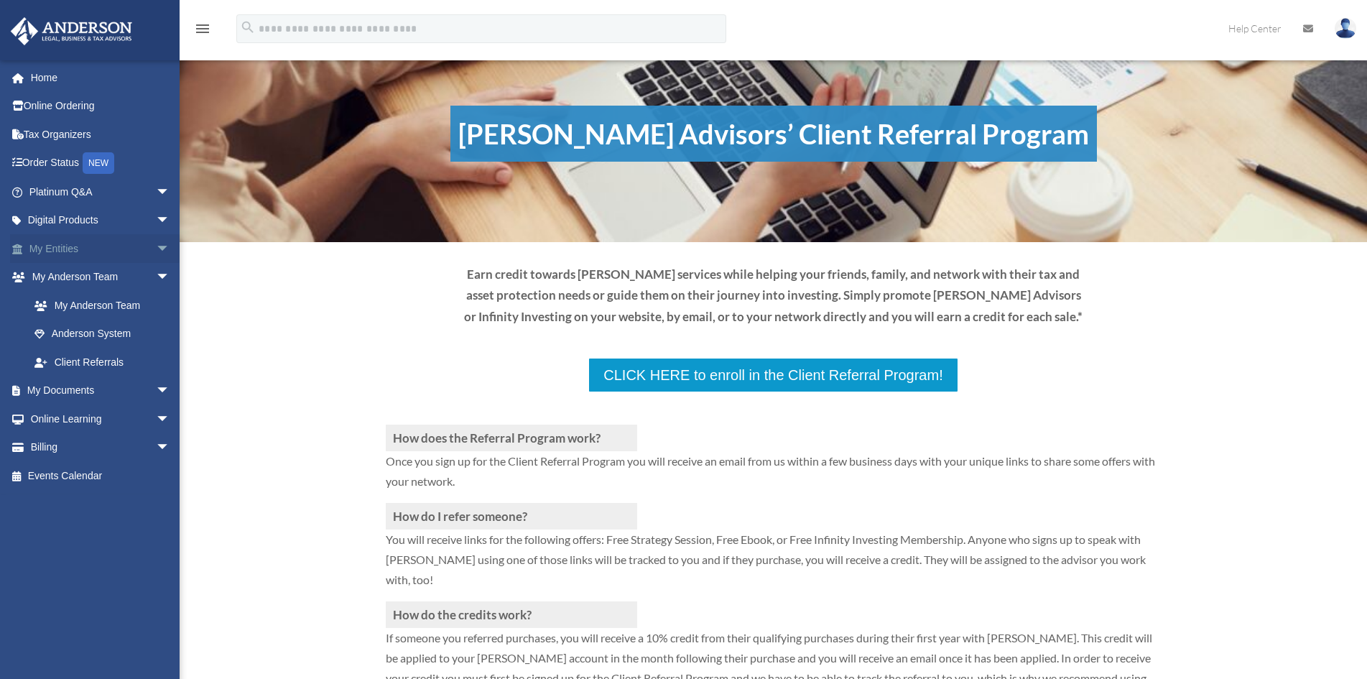
click at [156, 246] on span "arrow_drop_down" at bounding box center [170, 248] width 29 height 29
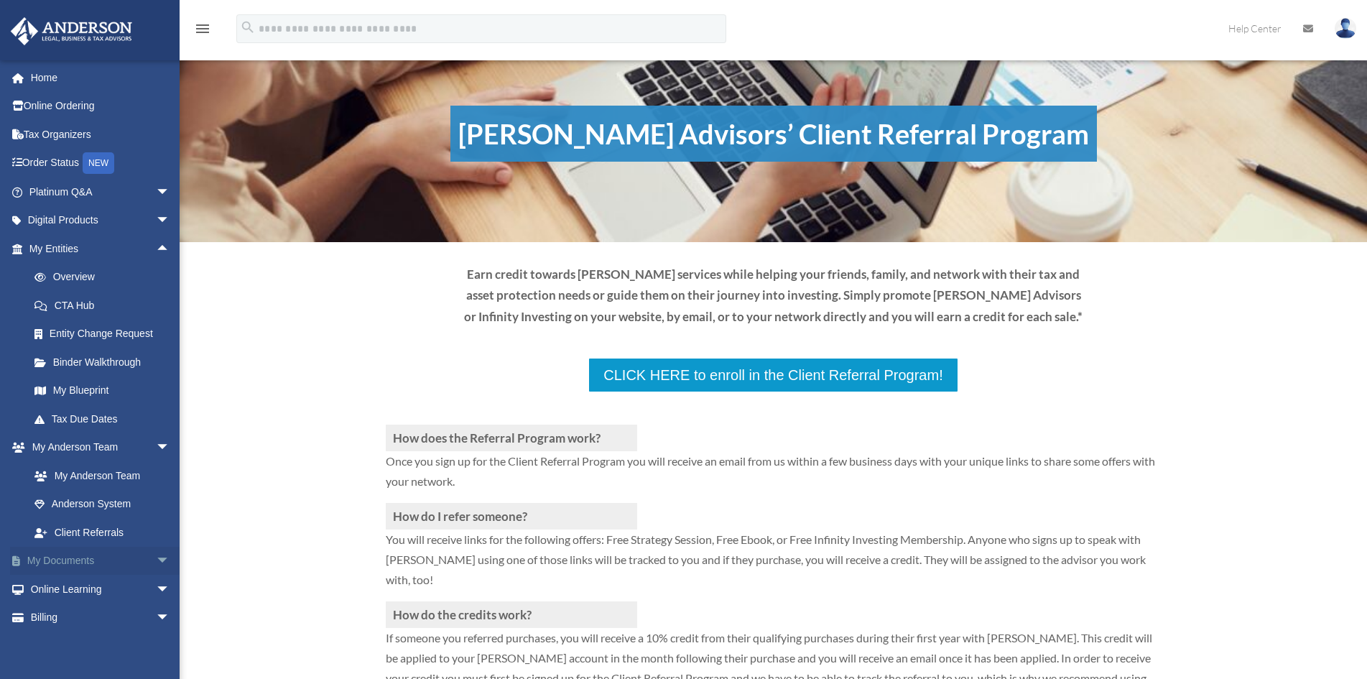
click at [80, 562] on link "My Documents arrow_drop_down" at bounding box center [101, 561] width 182 height 29
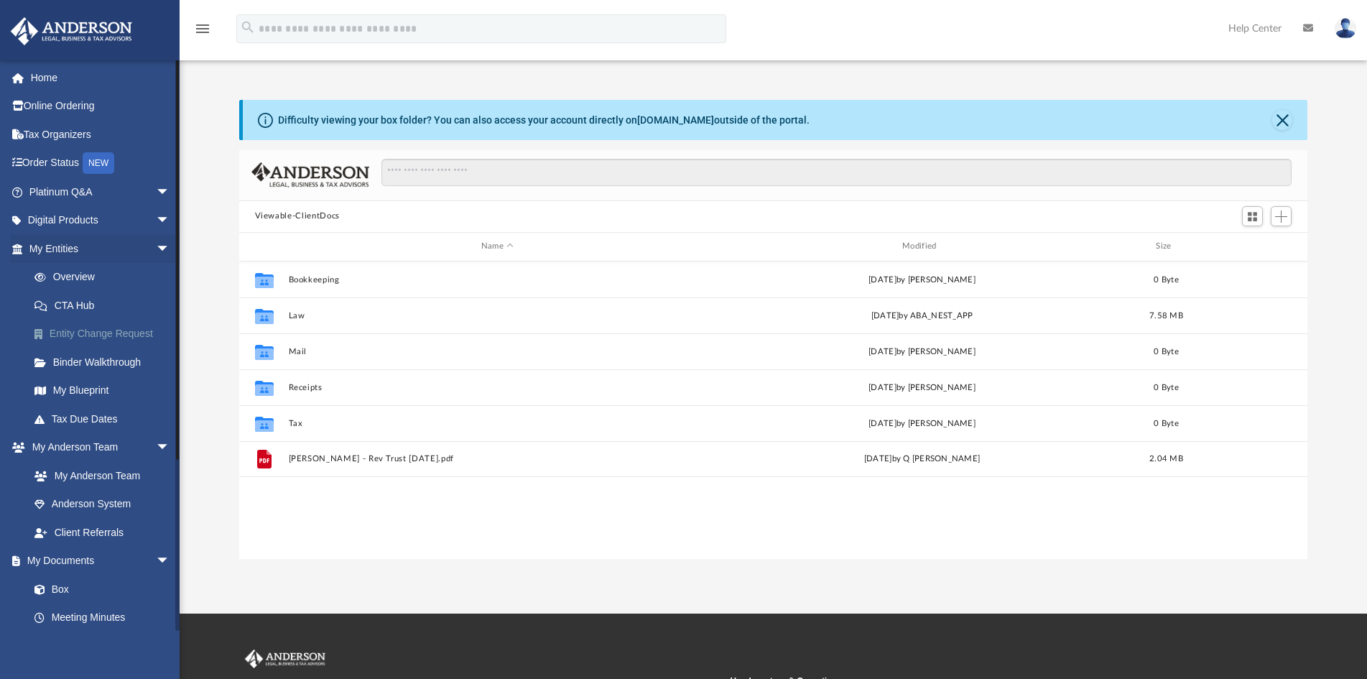
scroll to position [13, 13]
click at [73, 275] on link "Overview" at bounding box center [106, 277] width 172 height 29
